Goal: Task Accomplishment & Management: Use online tool/utility

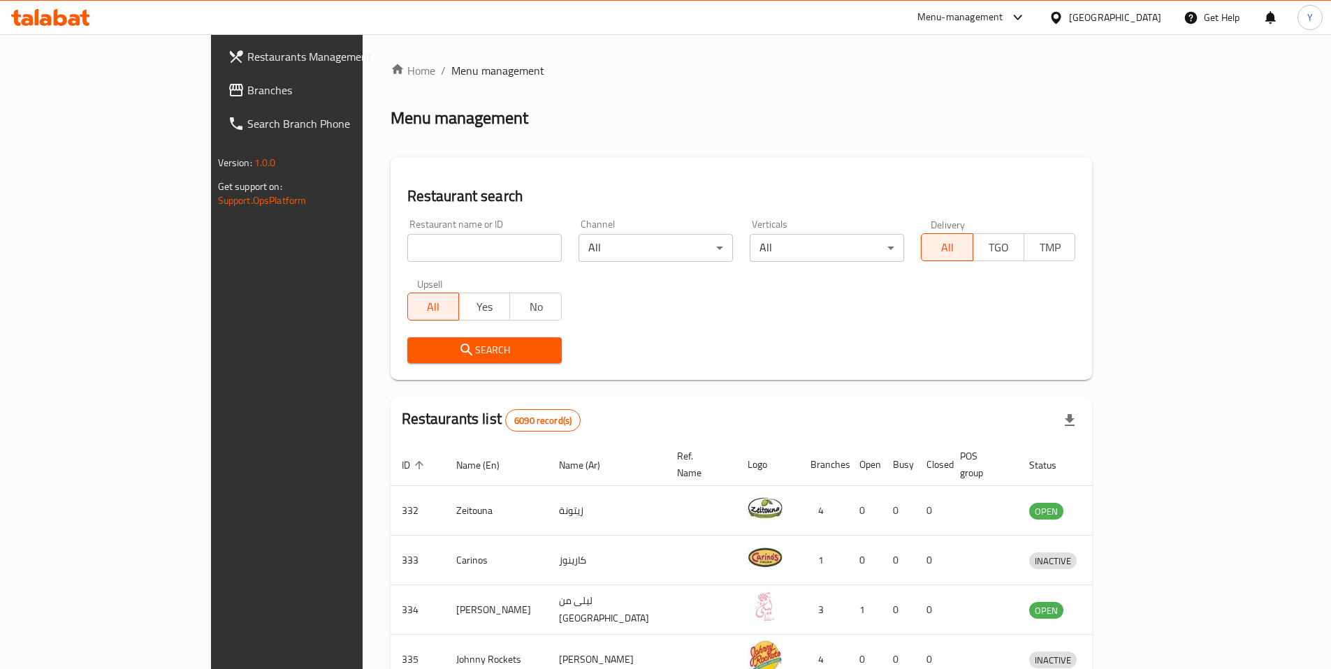
click at [407, 259] on input "search" at bounding box center [484, 248] width 154 height 28
paste input "27411"
type input "27411"
click button "Search" at bounding box center [484, 350] width 154 height 26
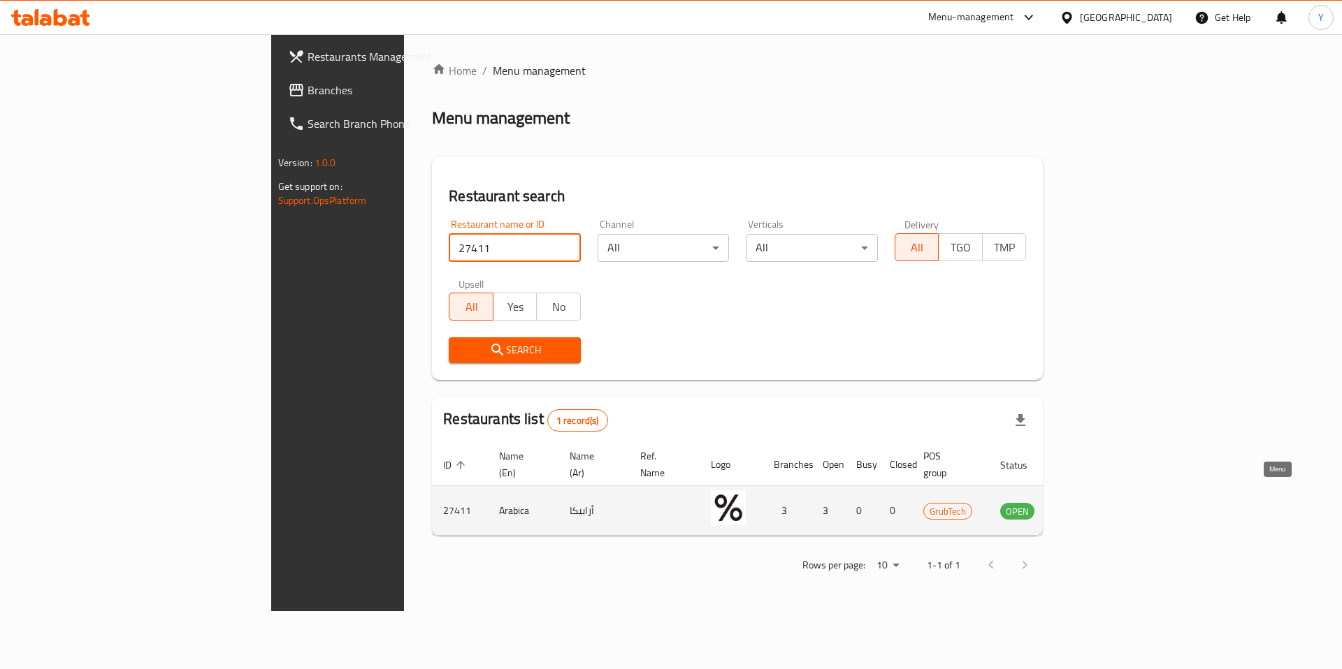
click at [1090, 502] on icon "enhanced table" at bounding box center [1081, 510] width 17 height 17
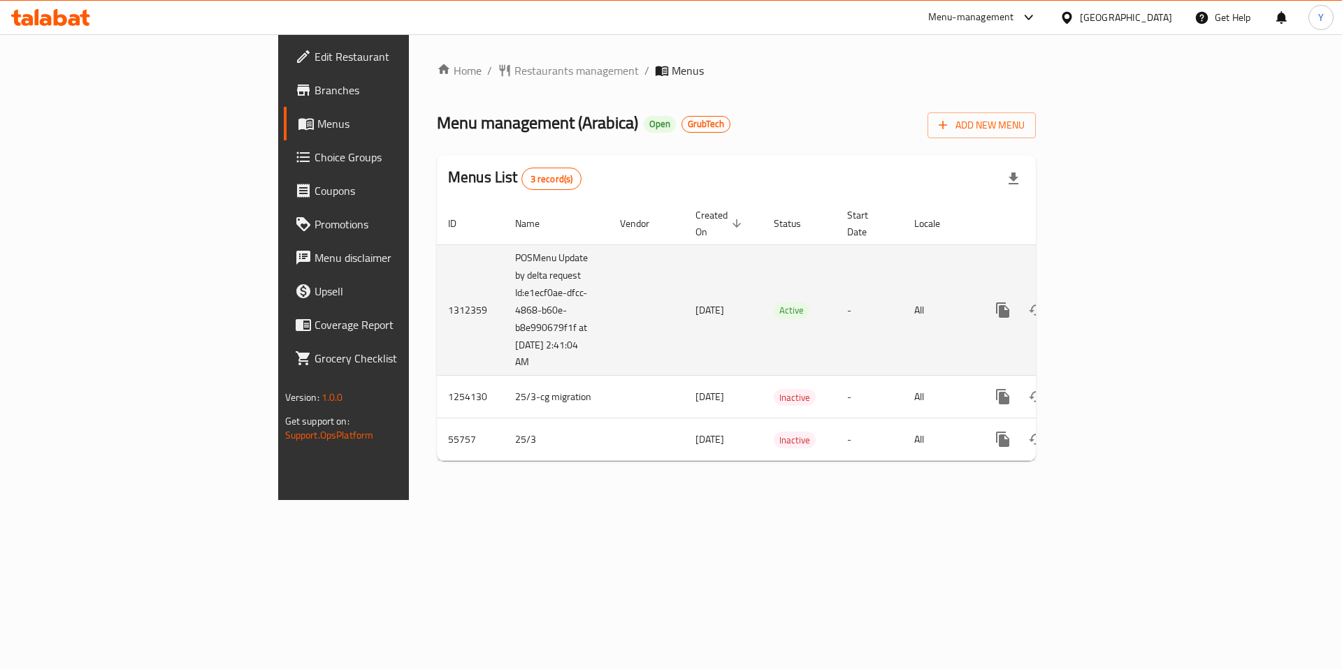
click at [437, 296] on td "1312359" at bounding box center [470, 310] width 67 height 131
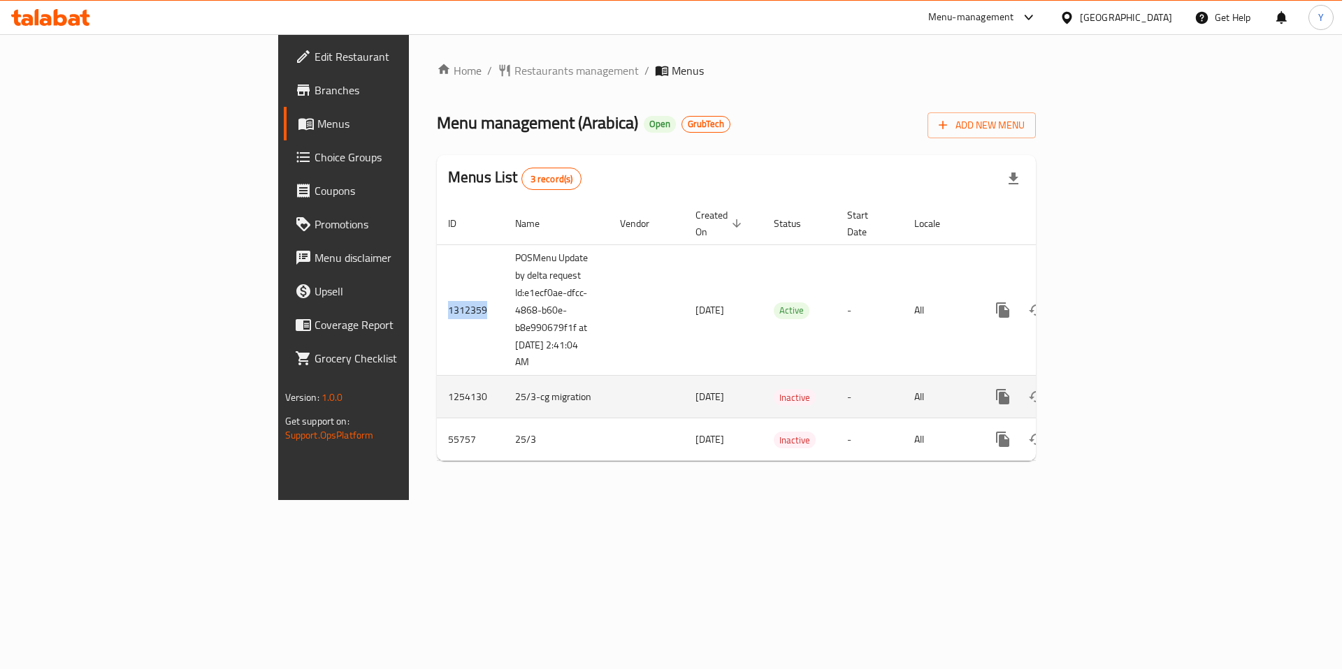
copy td "1312359"
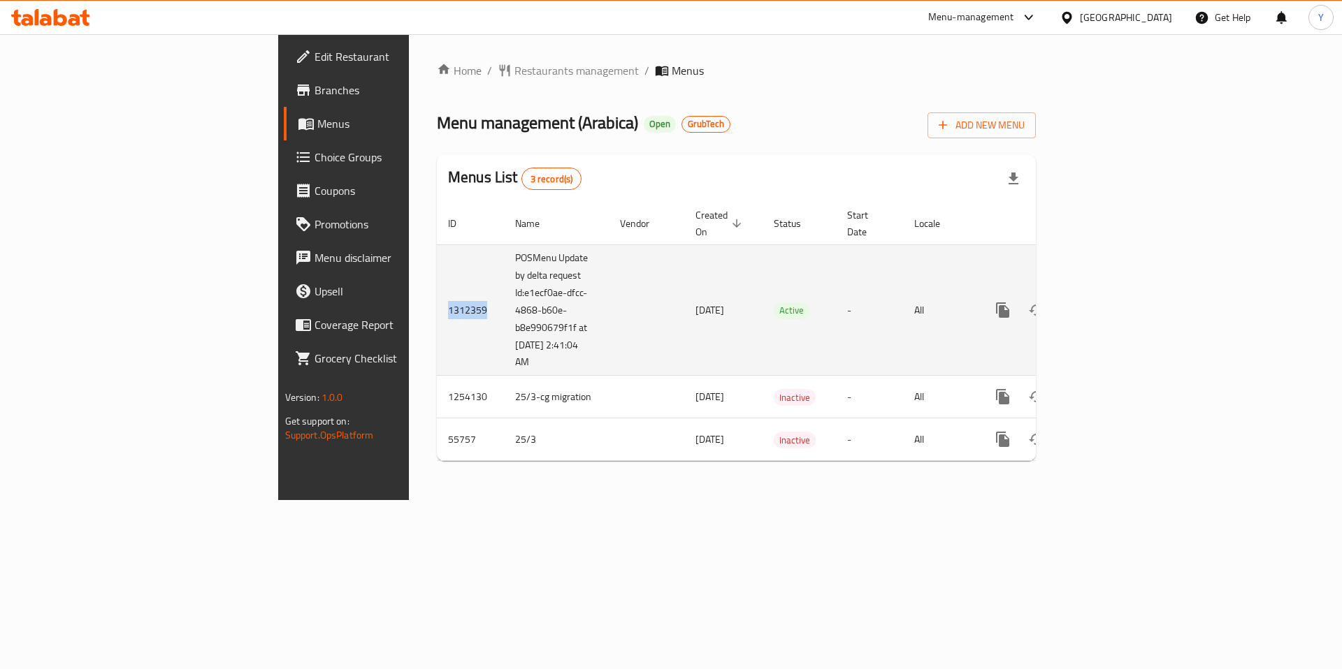
click at [1112, 302] on icon "enhanced table" at bounding box center [1103, 310] width 17 height 17
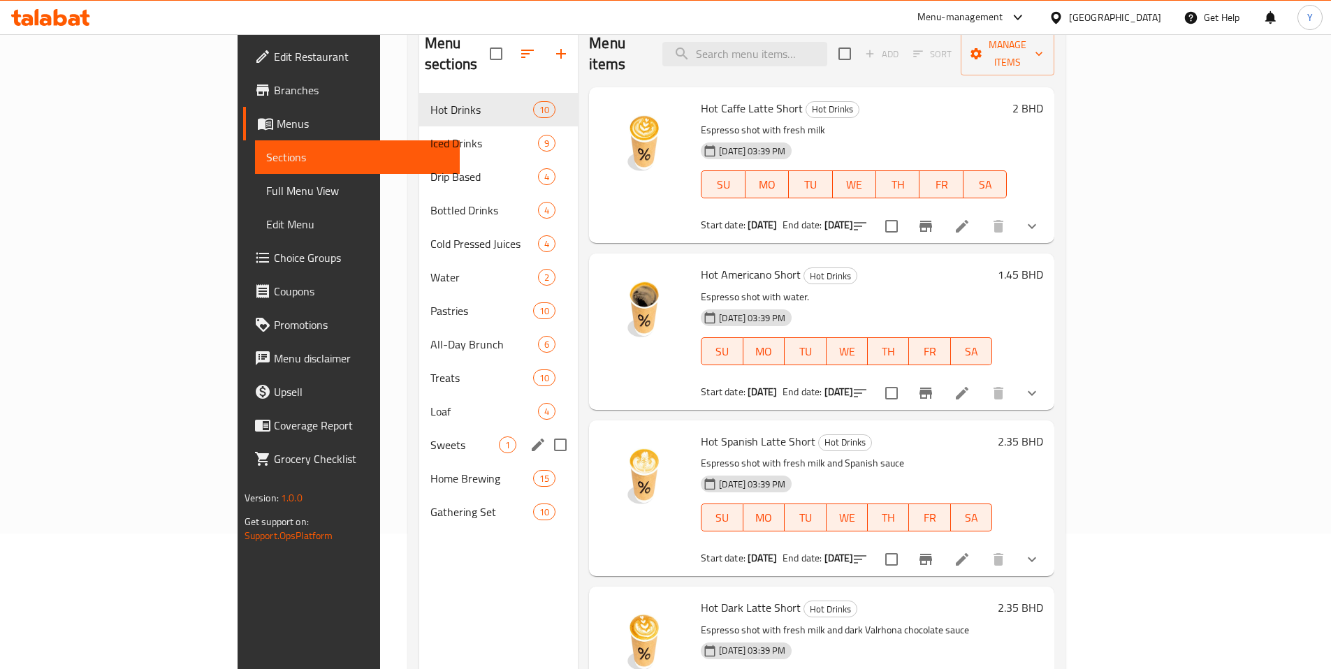
scroll to position [137, 0]
click at [430, 435] on span "Sweets" at bounding box center [464, 443] width 68 height 17
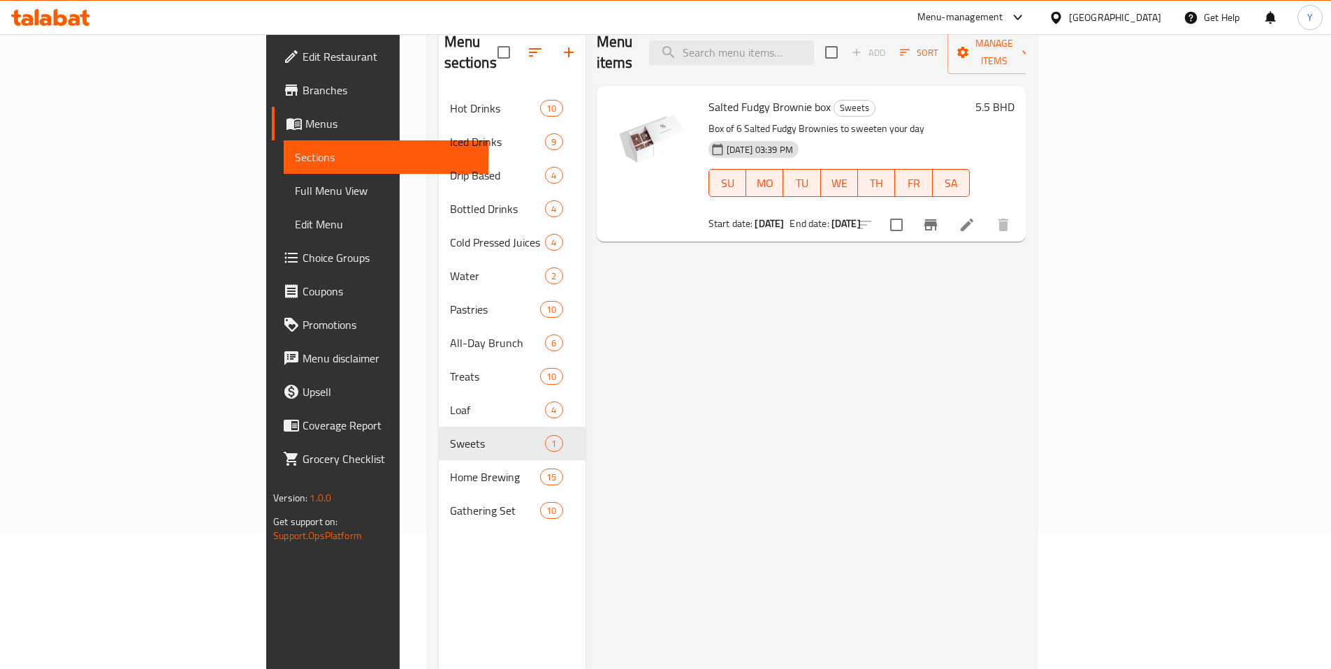
click at [927, 120] on p "Box of 6 Salted Fudgy Brownies to sweeten your day" at bounding box center [839, 128] width 261 height 17
click at [973, 219] on icon at bounding box center [967, 225] width 13 height 13
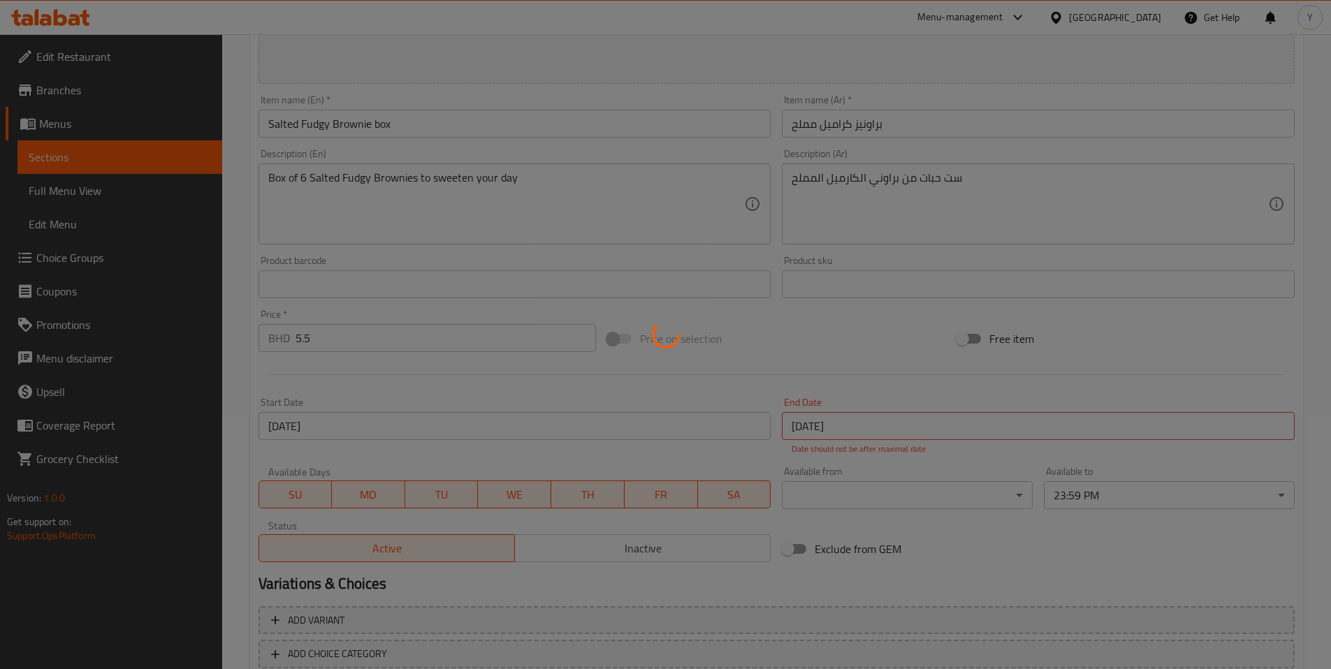
scroll to position [342, 0]
